Goal: Use online tool/utility: Utilize a website feature to perform a specific function

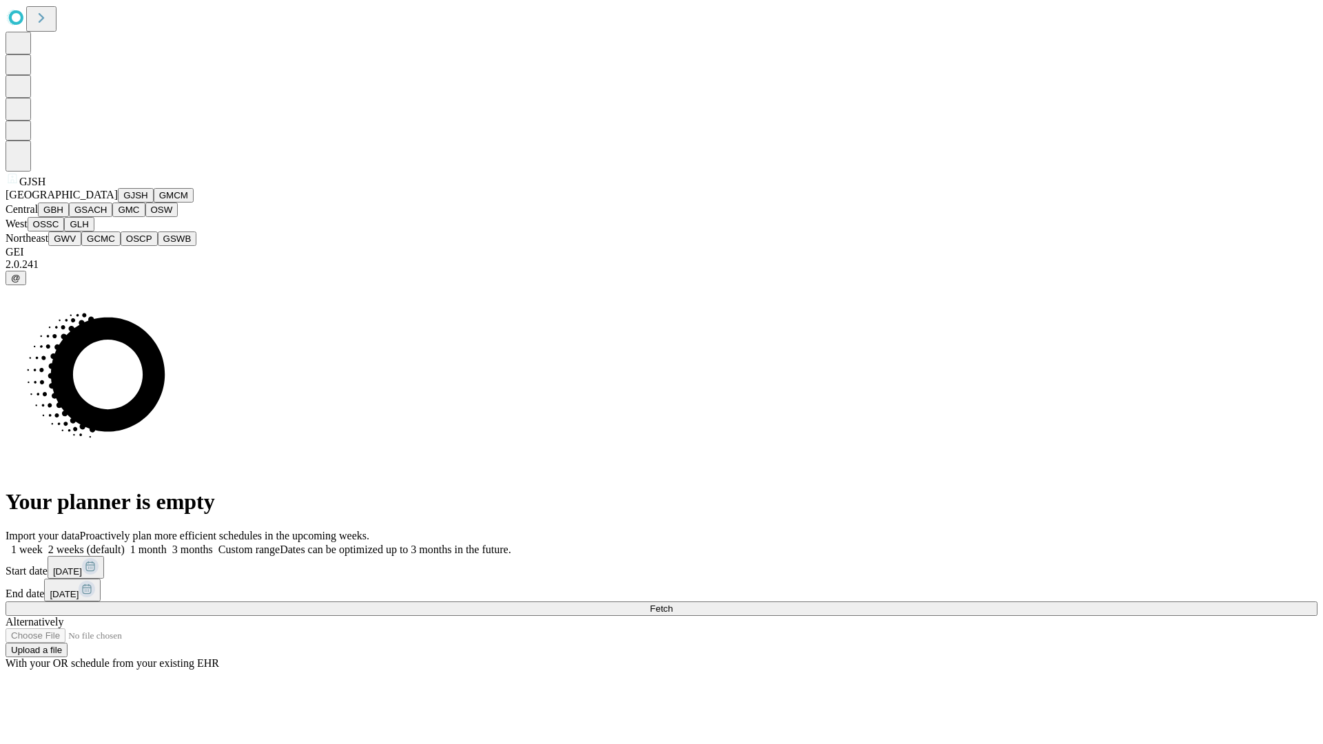
click at [118, 203] on button "GJSH" at bounding box center [136, 195] width 36 height 14
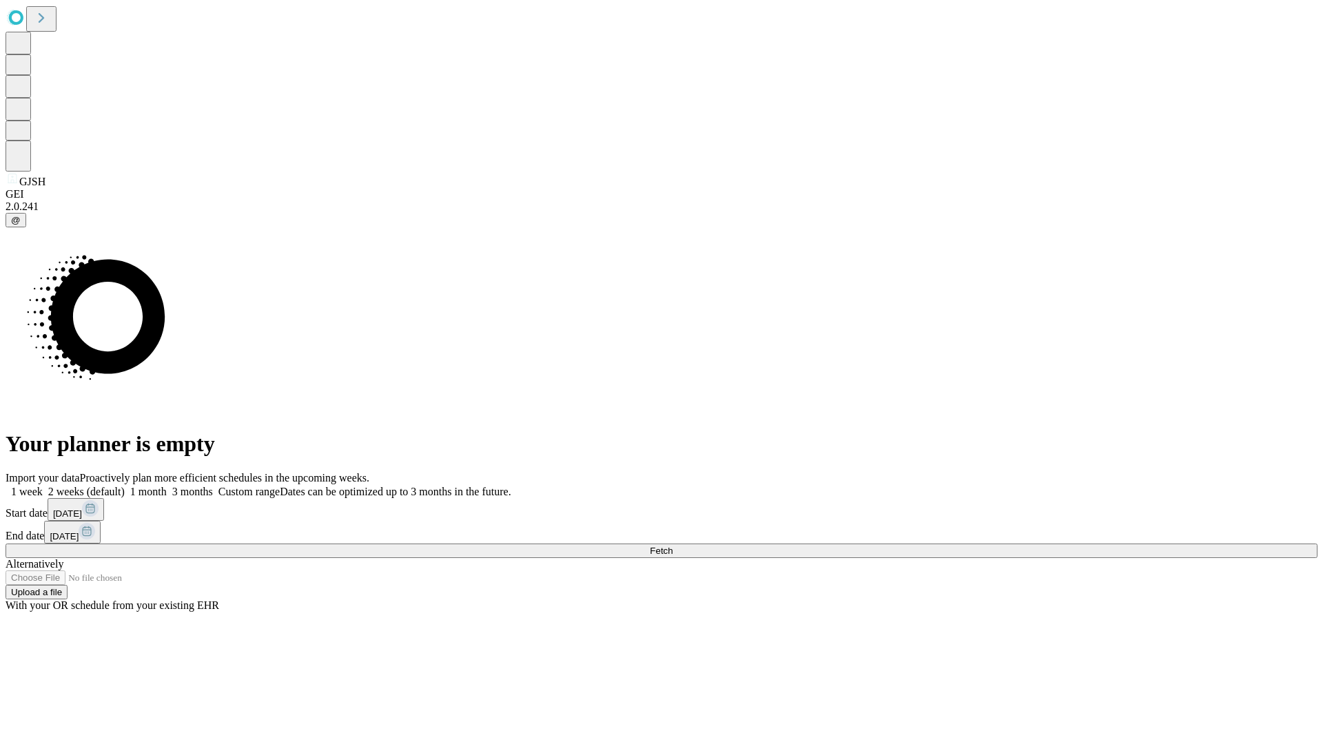
click at [167, 486] on label "1 month" at bounding box center [146, 492] width 42 height 12
click at [673, 546] on span "Fetch" at bounding box center [661, 551] width 23 height 10
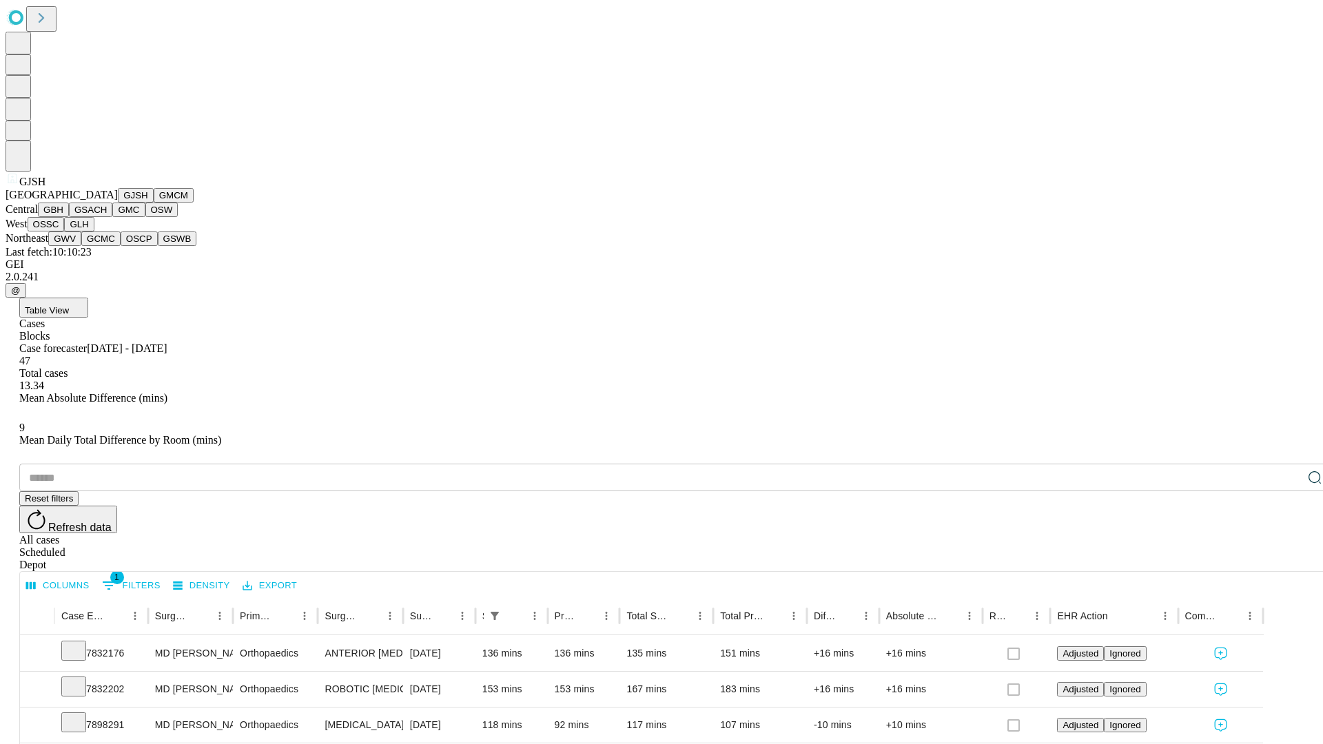
click at [154, 203] on button "GMCM" at bounding box center [174, 195] width 40 height 14
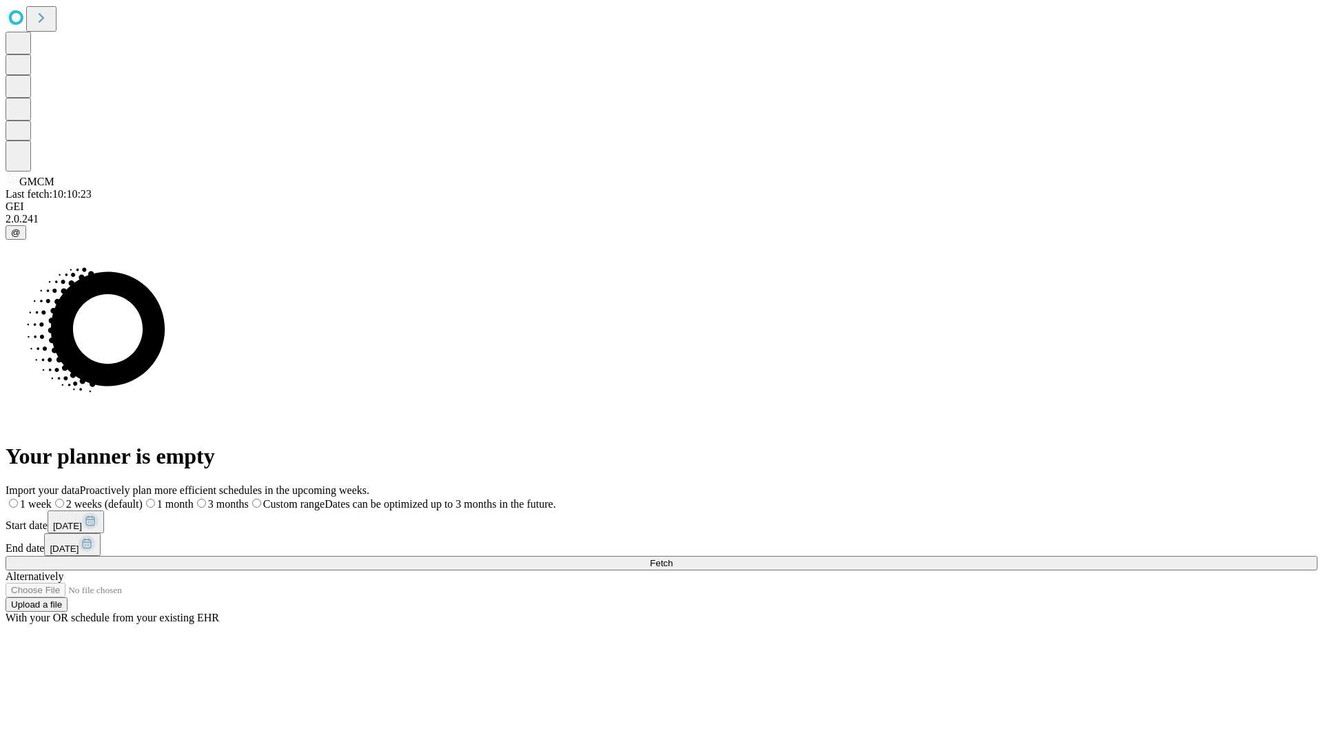
click at [194, 498] on label "1 month" at bounding box center [168, 504] width 51 height 12
click at [673, 558] on span "Fetch" at bounding box center [661, 563] width 23 height 10
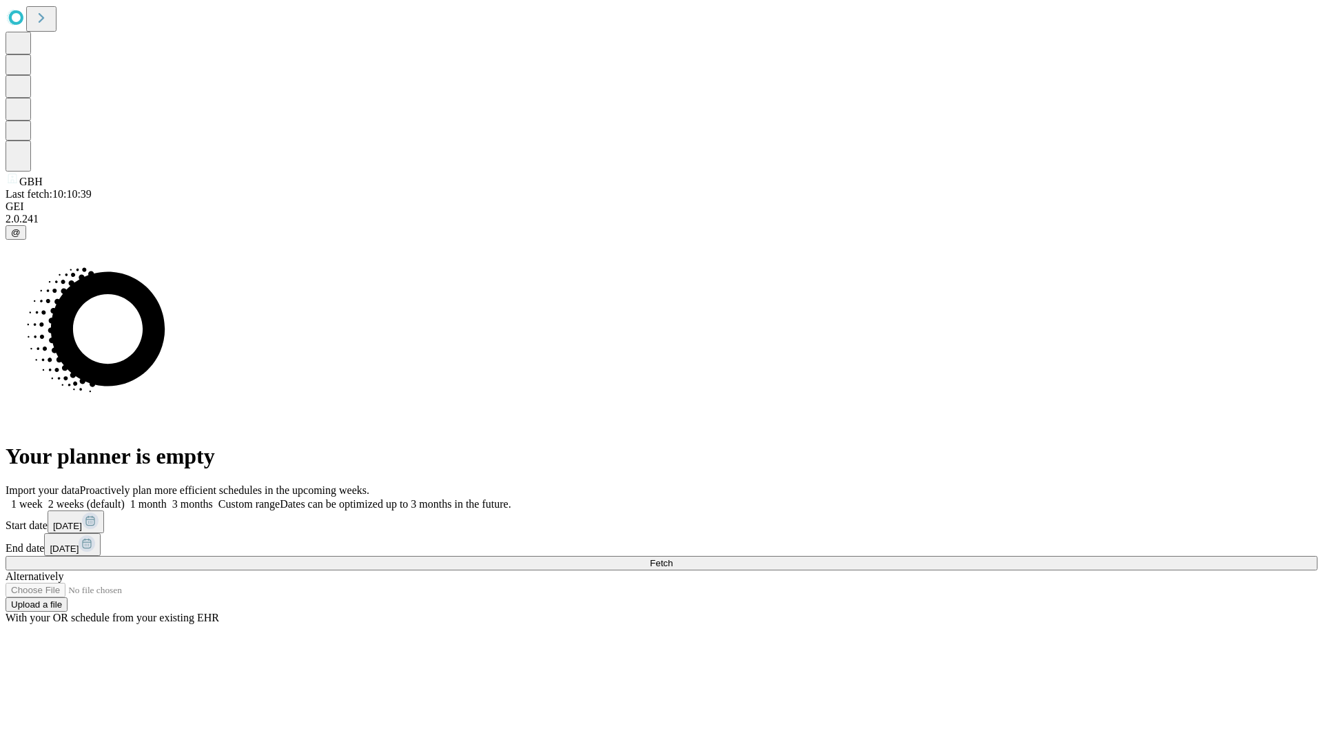
click at [167, 498] on label "1 month" at bounding box center [146, 504] width 42 height 12
click at [673, 558] on span "Fetch" at bounding box center [661, 563] width 23 height 10
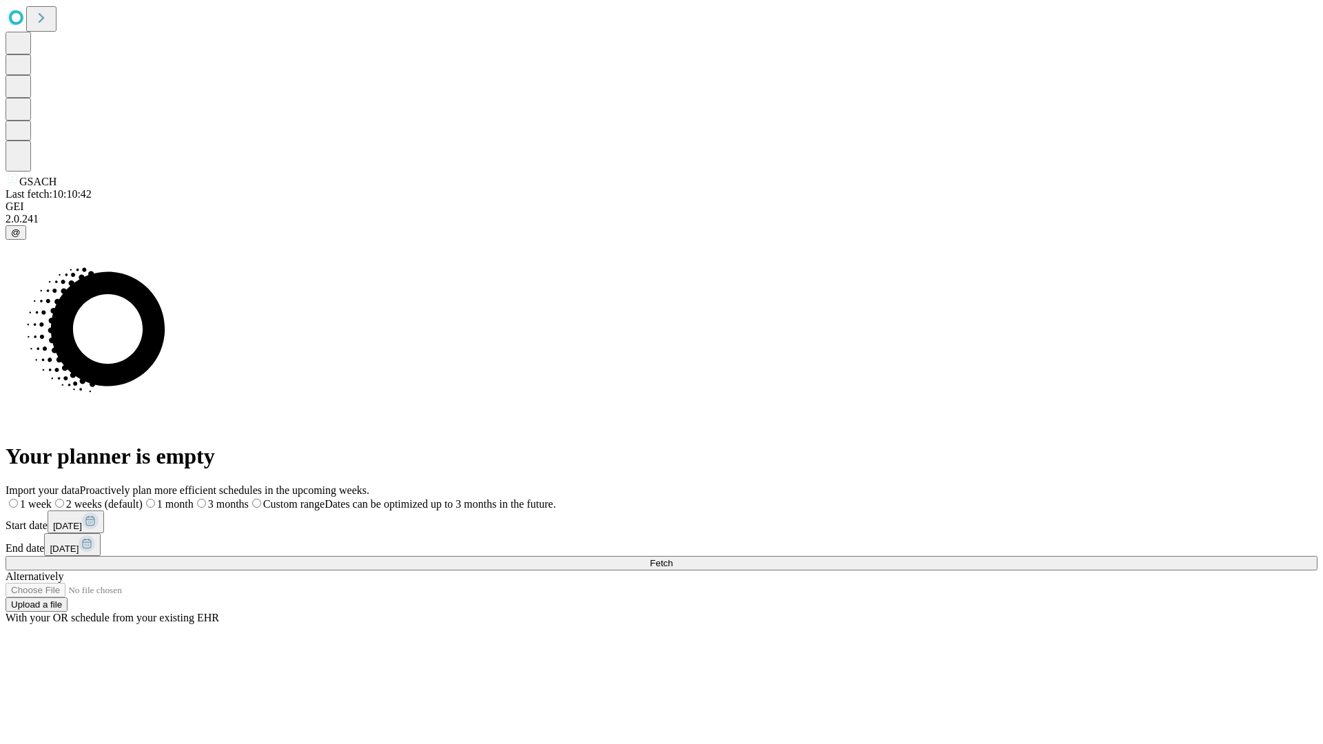
click at [194, 498] on label "1 month" at bounding box center [168, 504] width 51 height 12
click at [673, 558] on span "Fetch" at bounding box center [661, 563] width 23 height 10
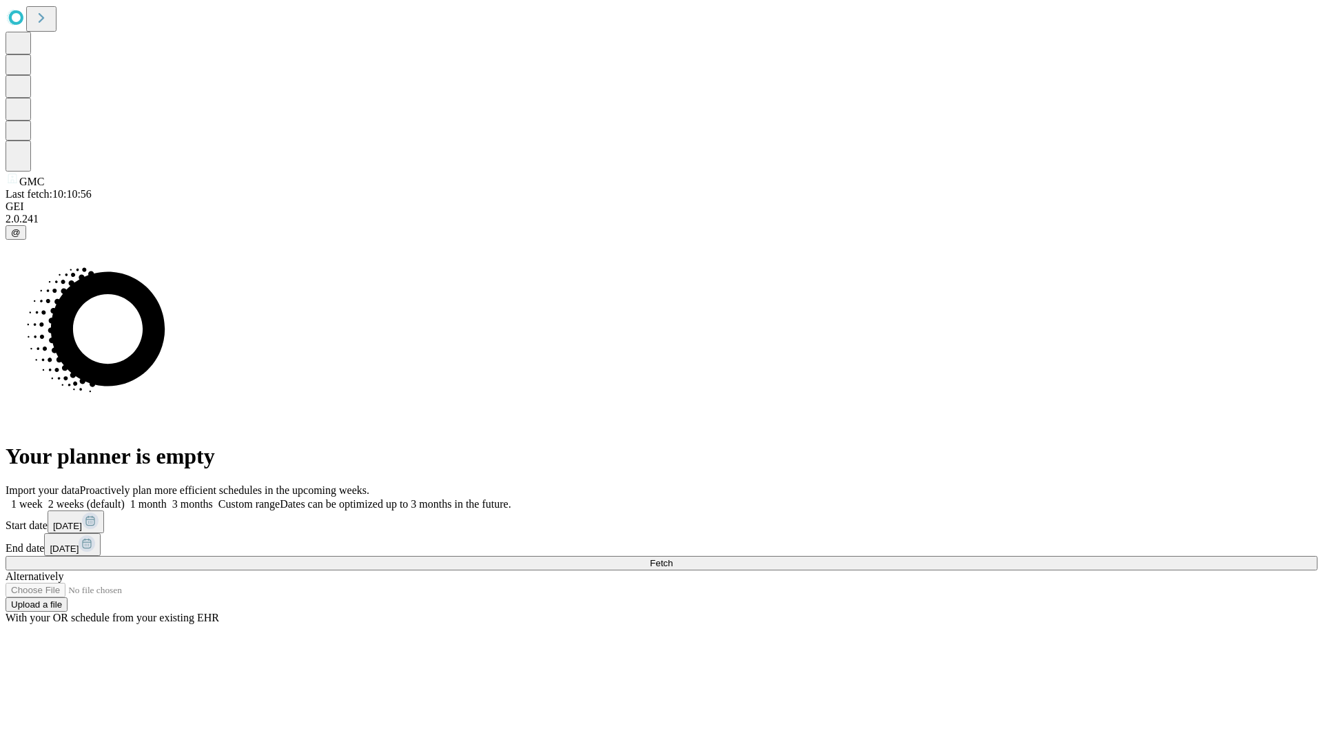
click at [167, 498] on label "1 month" at bounding box center [146, 504] width 42 height 12
click at [673, 558] on span "Fetch" at bounding box center [661, 563] width 23 height 10
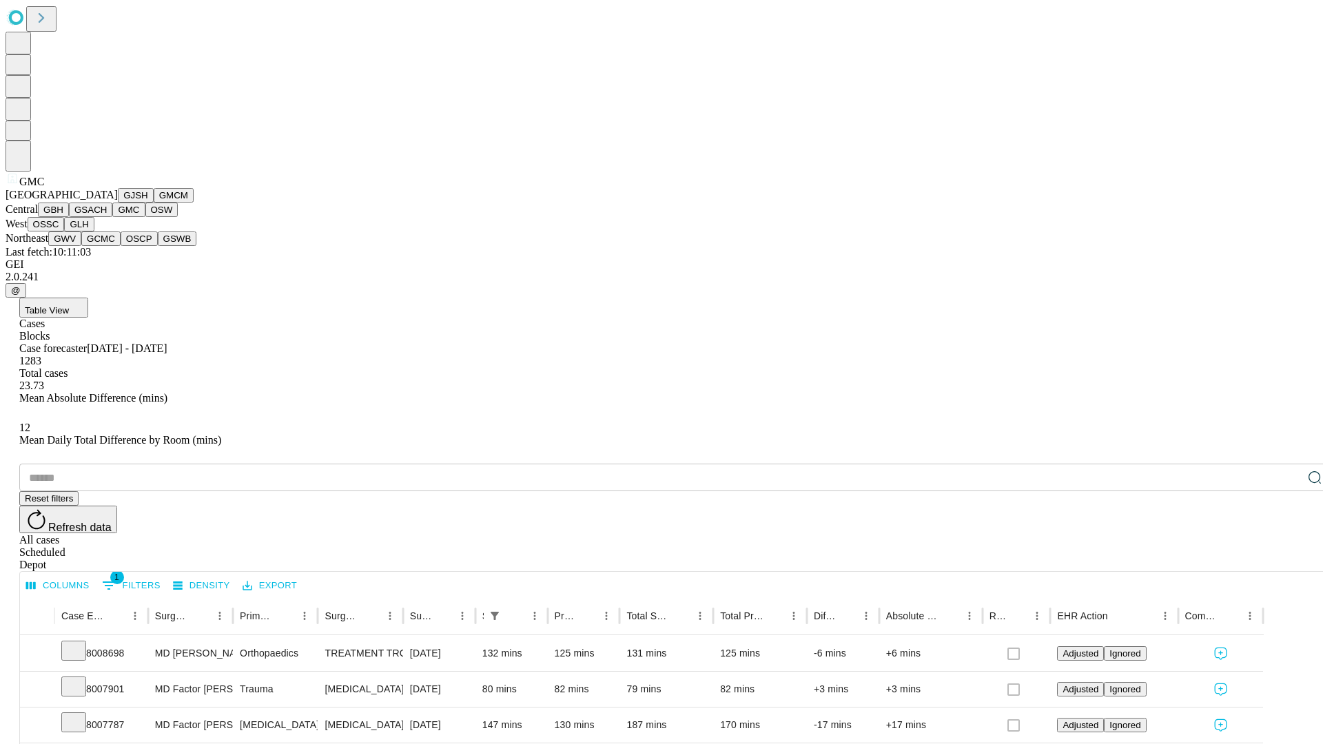
click at [145, 217] on button "OSW" at bounding box center [161, 210] width 33 height 14
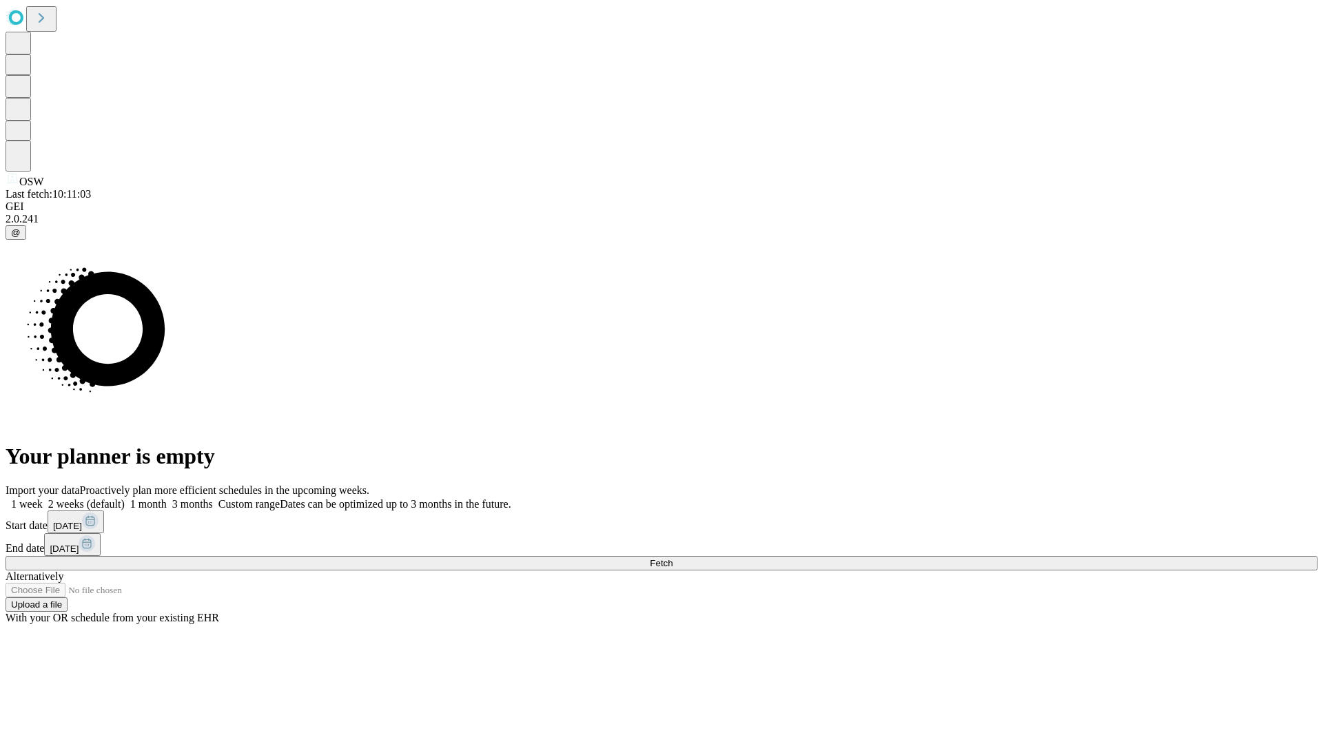
click at [167, 498] on label "1 month" at bounding box center [146, 504] width 42 height 12
click at [673, 558] on span "Fetch" at bounding box center [661, 563] width 23 height 10
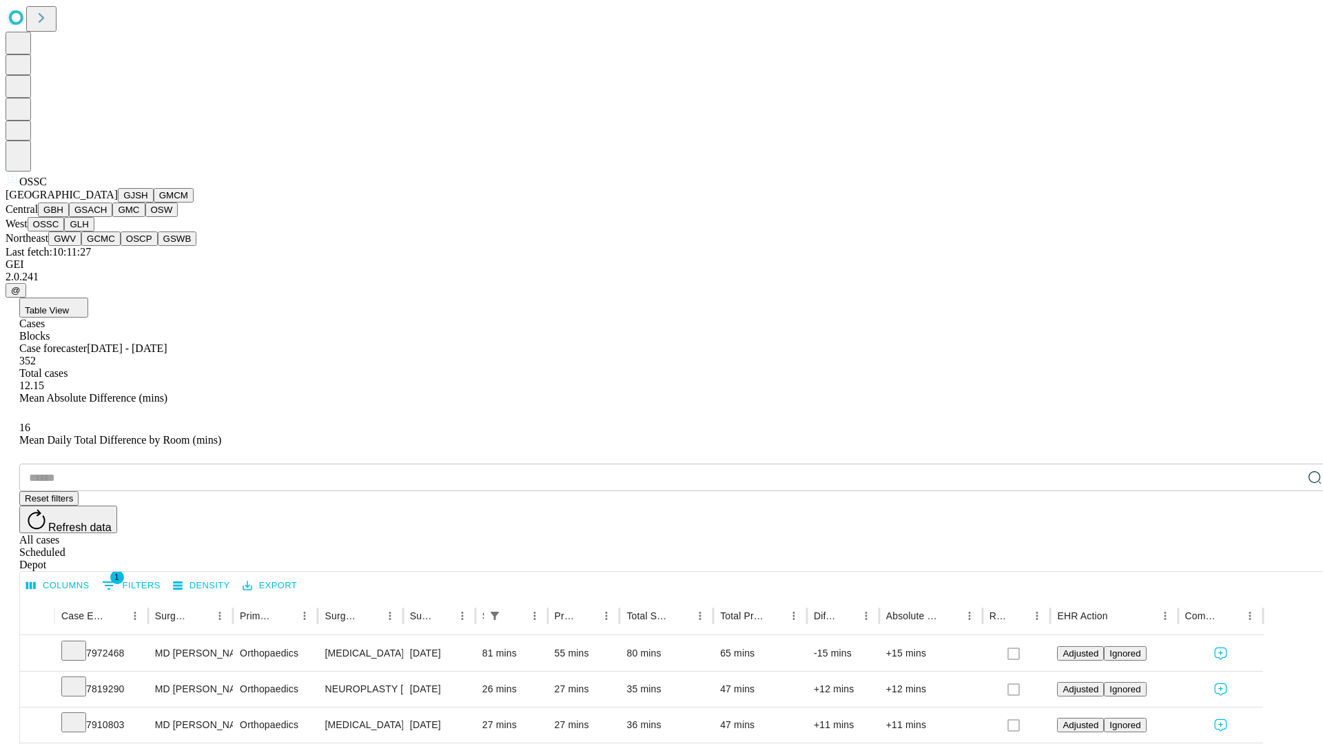
click at [94, 232] on button "GLH" at bounding box center [79, 224] width 30 height 14
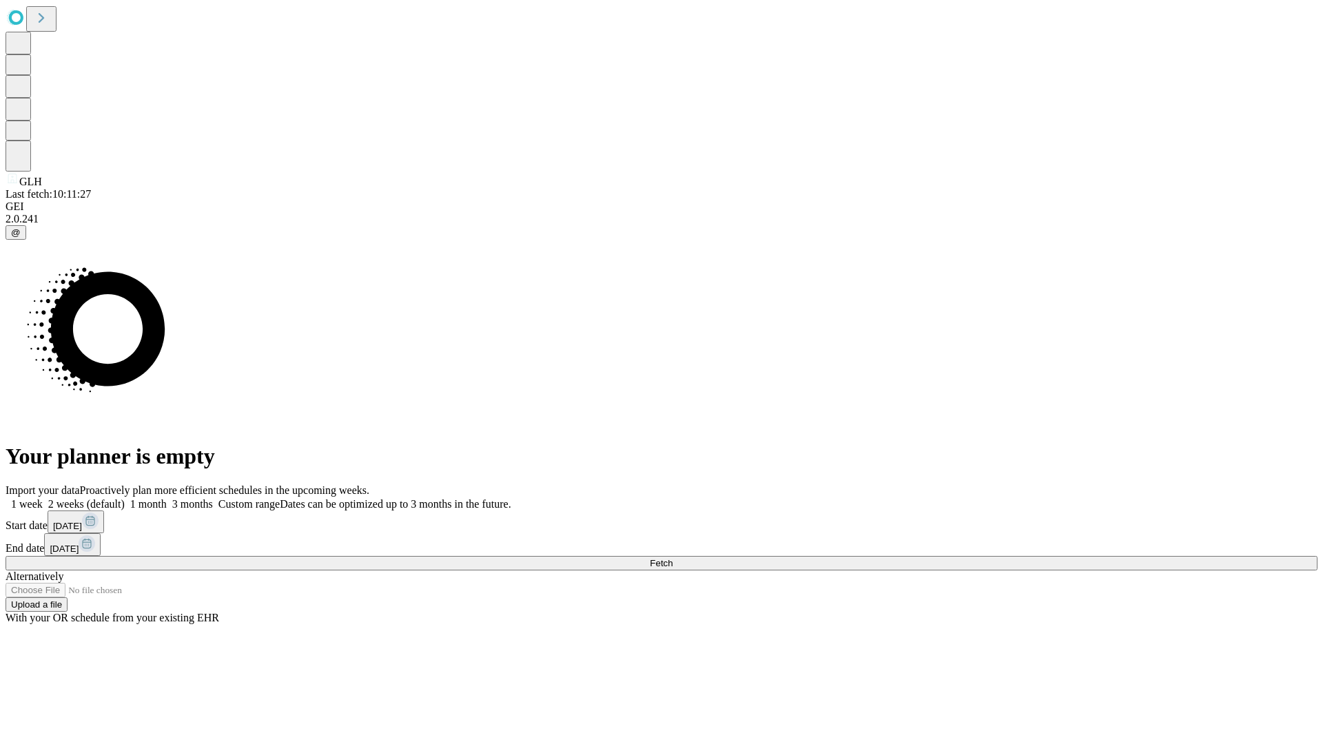
click at [167, 498] on label "1 month" at bounding box center [146, 504] width 42 height 12
click at [673, 558] on span "Fetch" at bounding box center [661, 563] width 23 height 10
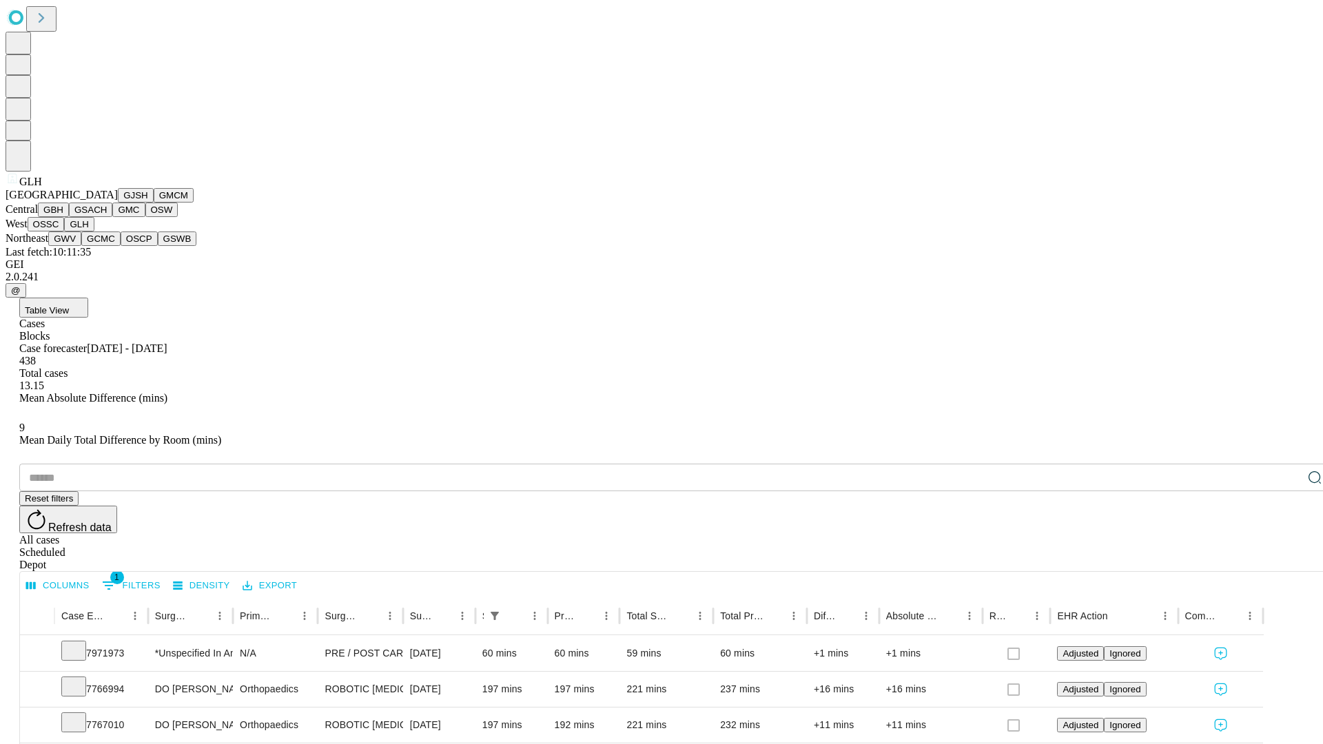
click at [81, 246] on button "GWV" at bounding box center [64, 239] width 33 height 14
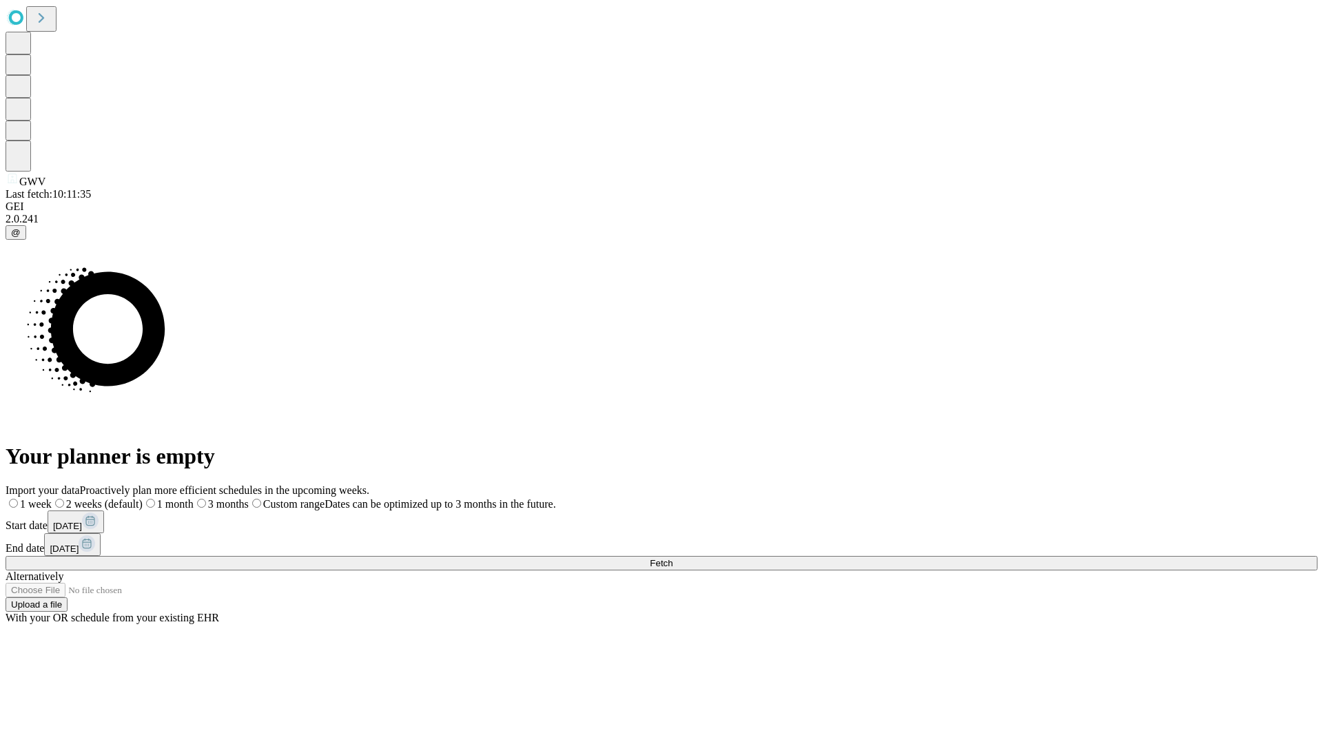
click at [194, 498] on label "1 month" at bounding box center [168, 504] width 51 height 12
click at [673, 558] on span "Fetch" at bounding box center [661, 563] width 23 height 10
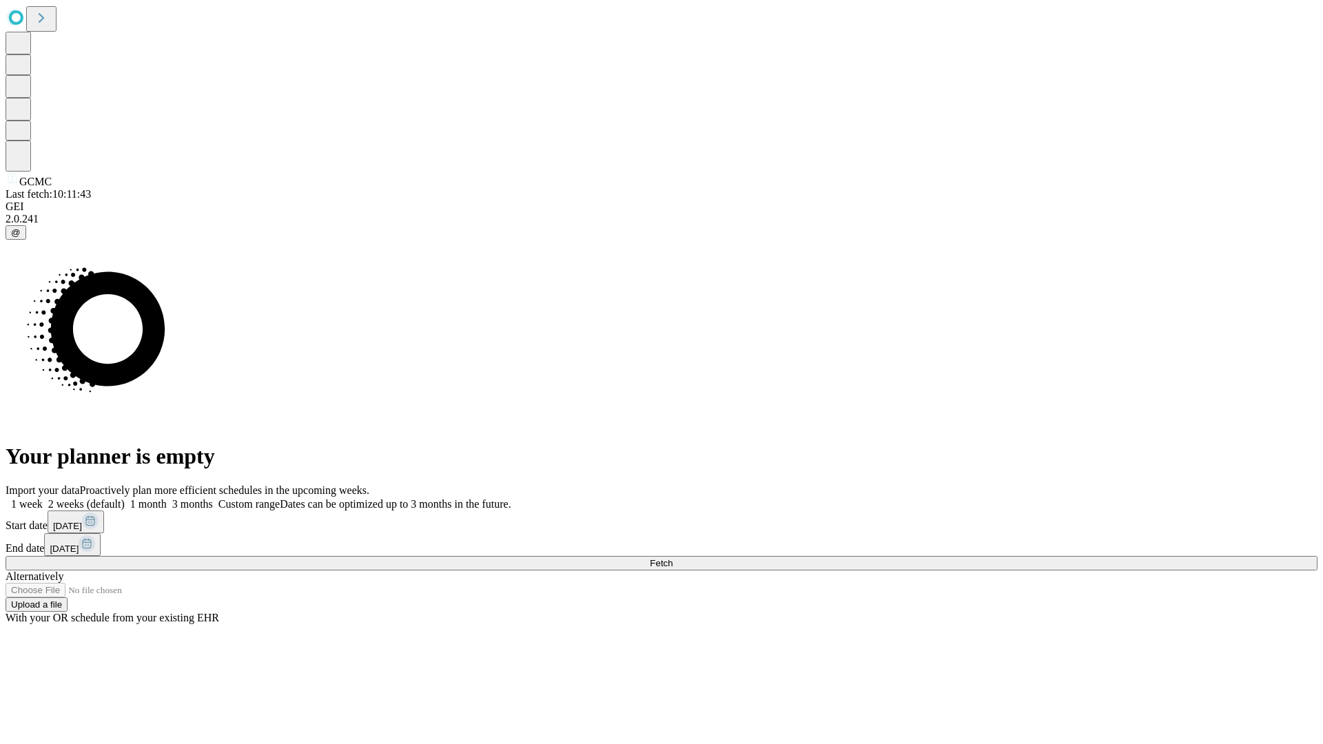
click at [167, 498] on label "1 month" at bounding box center [146, 504] width 42 height 12
click at [673, 558] on span "Fetch" at bounding box center [661, 563] width 23 height 10
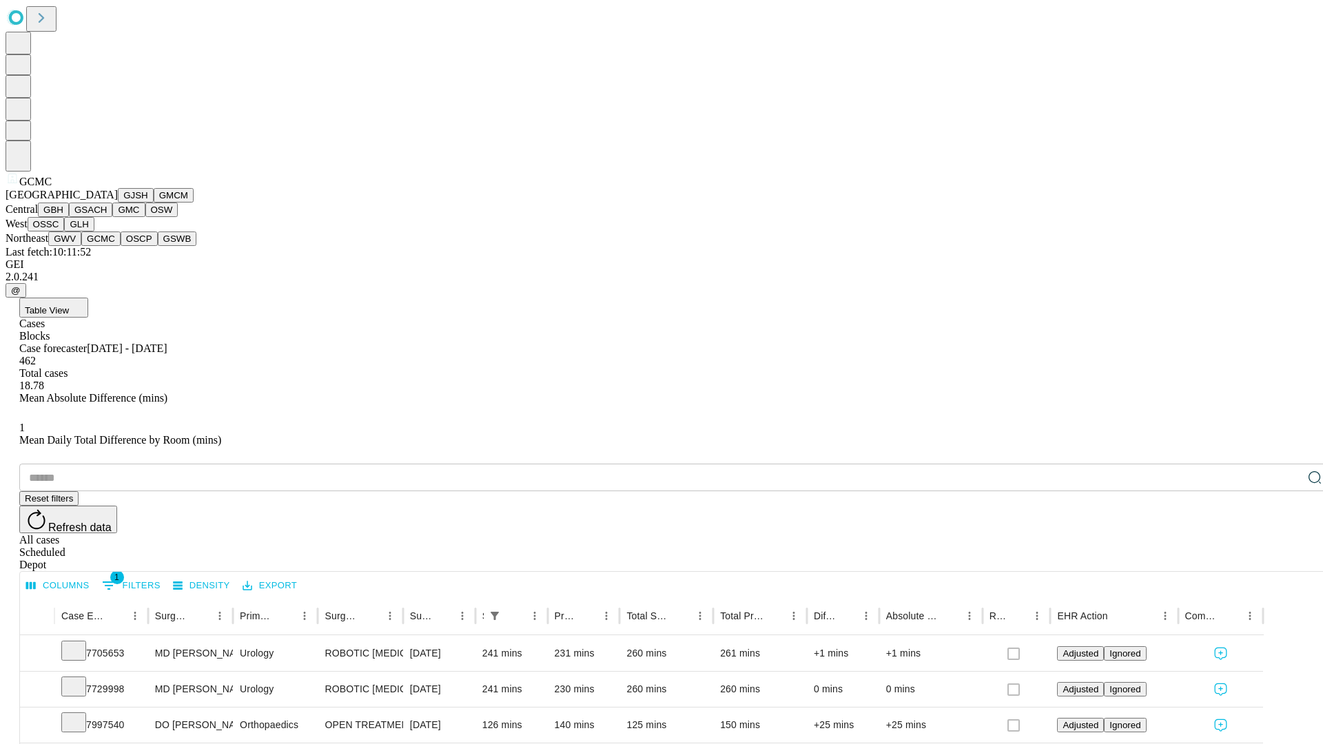
click at [121, 246] on button "OSCP" at bounding box center [139, 239] width 37 height 14
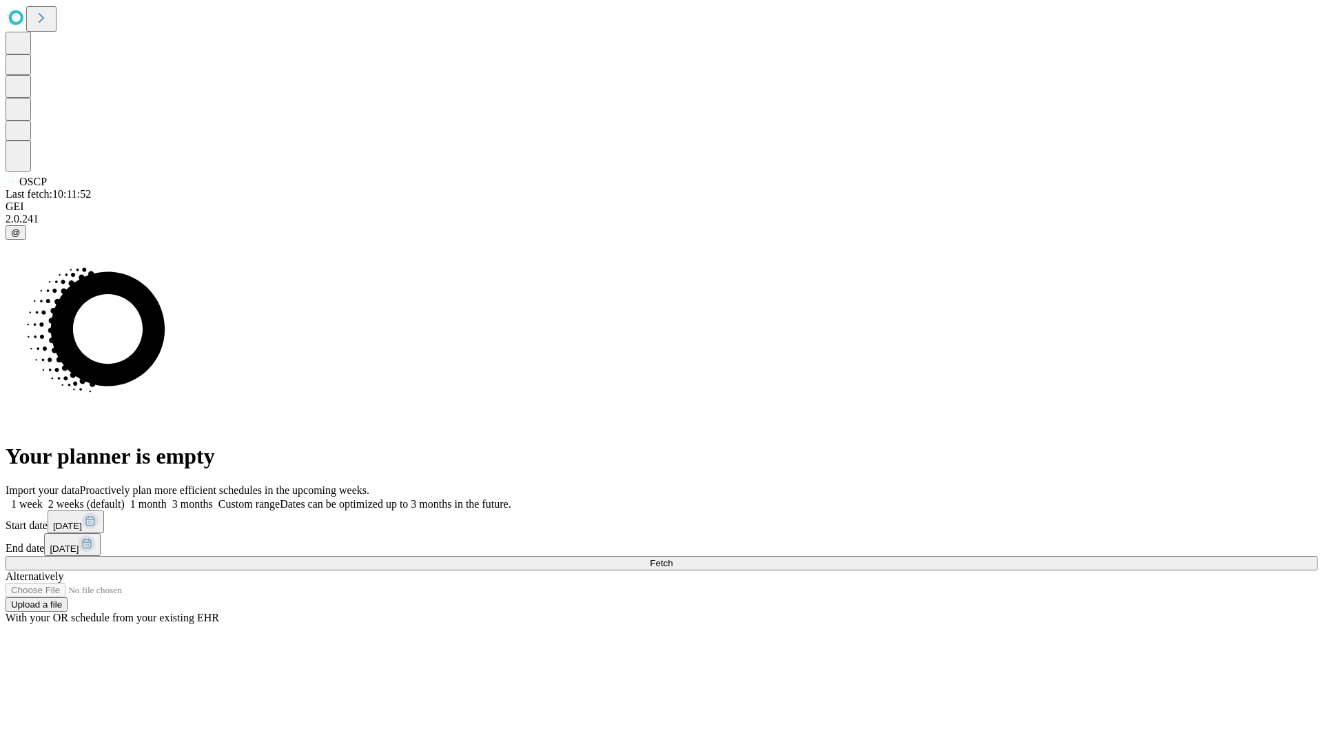
click at [167, 498] on label "1 month" at bounding box center [146, 504] width 42 height 12
click at [673, 558] on span "Fetch" at bounding box center [661, 563] width 23 height 10
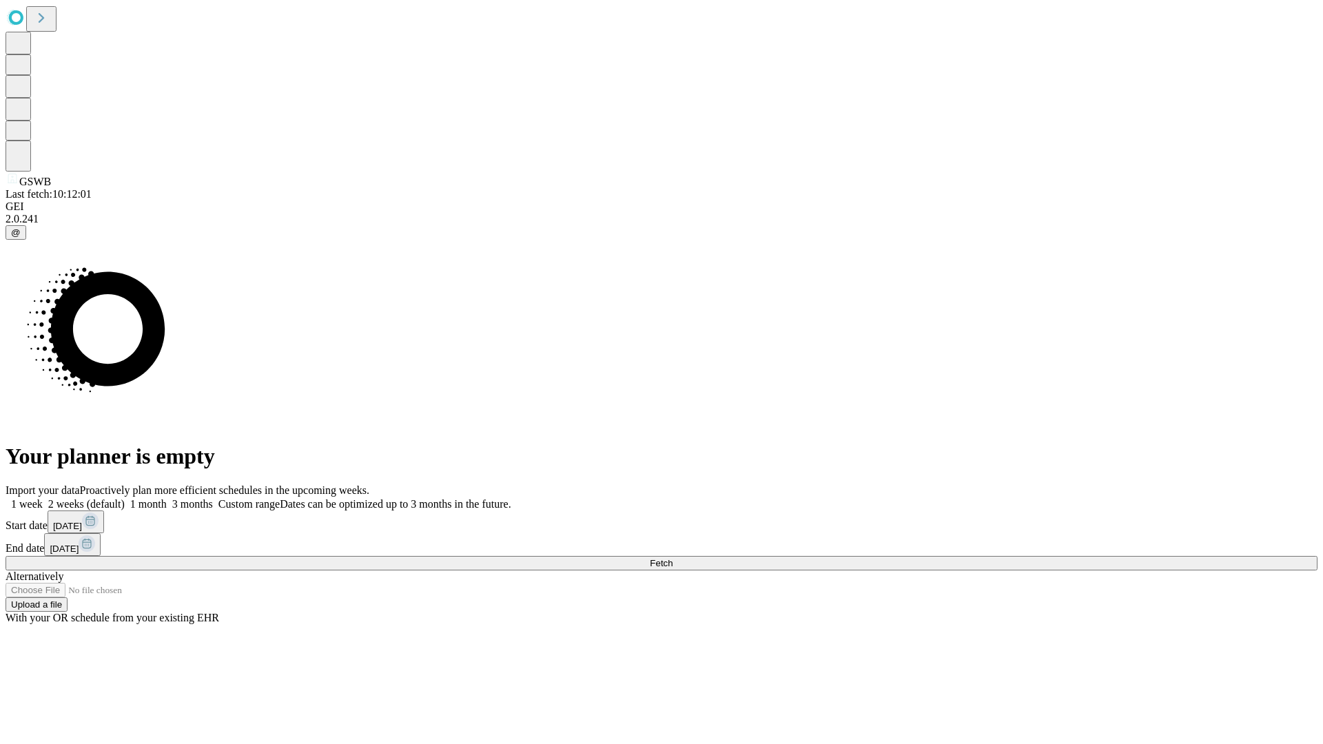
click at [673, 558] on span "Fetch" at bounding box center [661, 563] width 23 height 10
